Goal: Find specific page/section: Find specific page/section

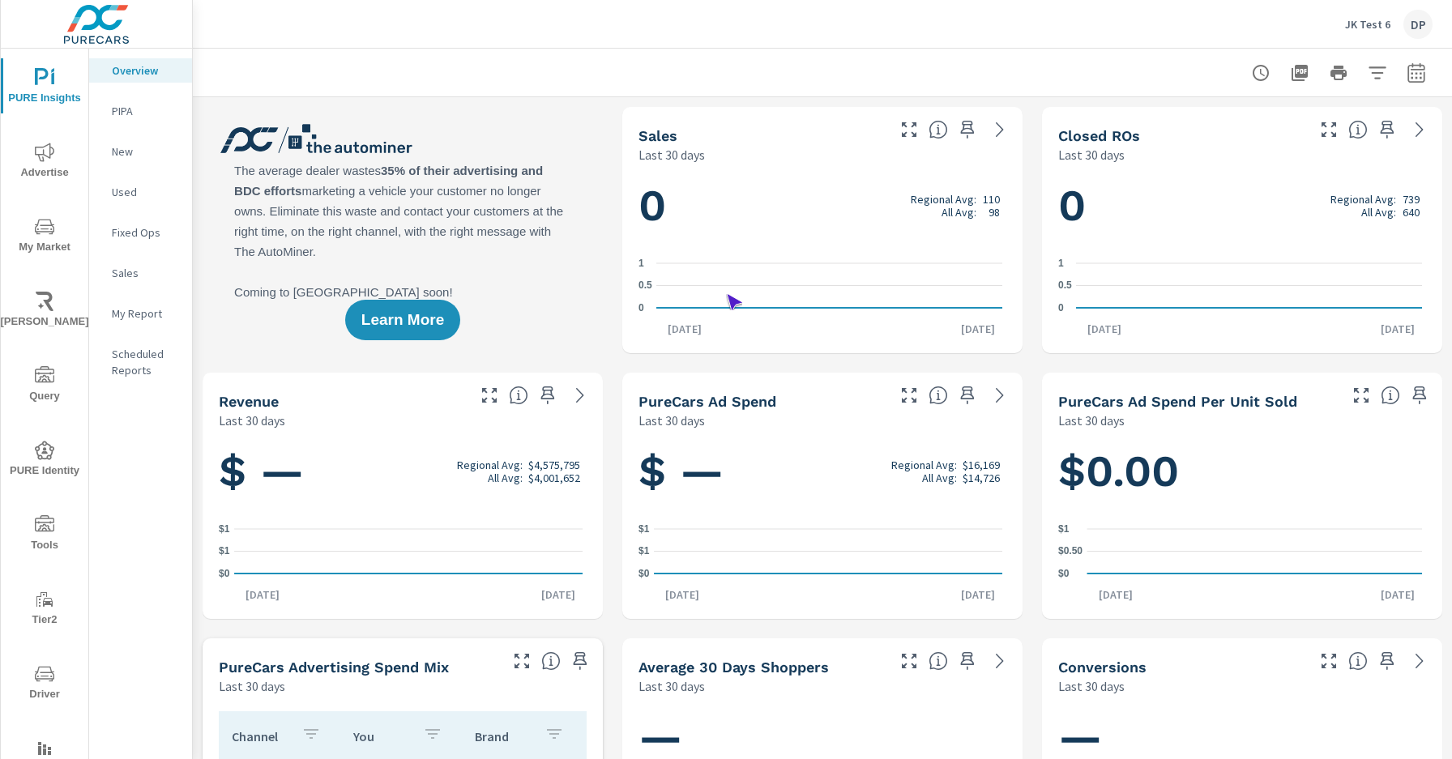
click at [41, 684] on span "Driver" at bounding box center [45, 684] width 78 height 40
